Goal: Task Accomplishment & Management: Use online tool/utility

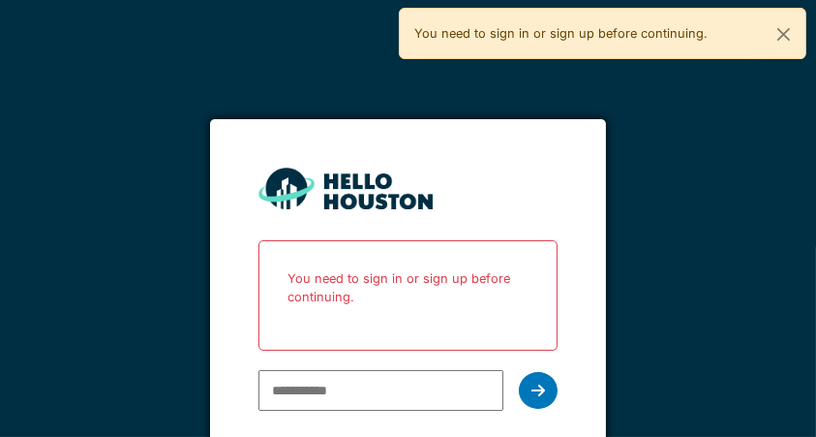
type input "**********"
click at [545, 395] on icon at bounding box center [538, 389] width 14 height 15
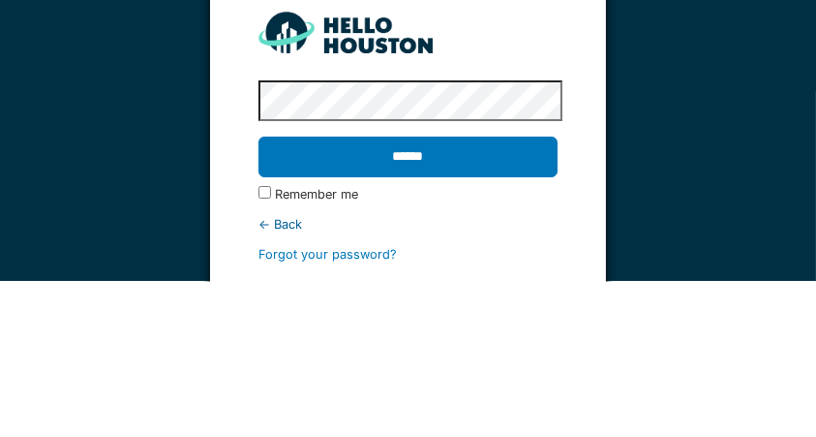
click at [490, 323] on input "******" at bounding box center [407, 312] width 299 height 41
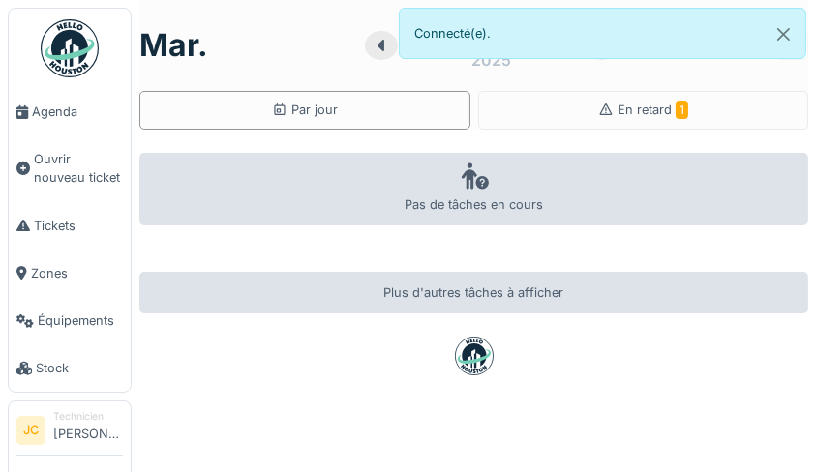
click at [673, 108] on div "En retard 1" at bounding box center [643, 110] width 331 height 39
